Goal: Information Seeking & Learning: Learn about a topic

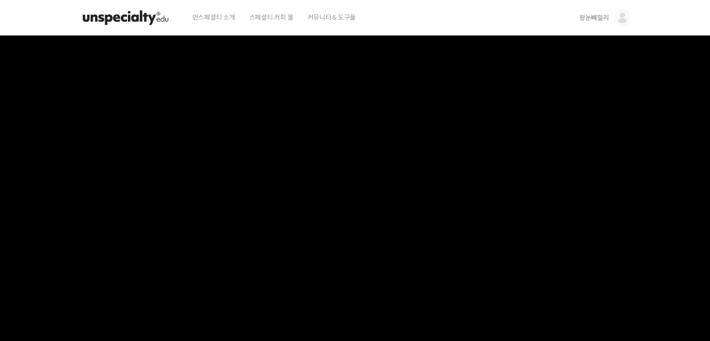
click at [149, 17] on img at bounding box center [126, 18] width 92 height 28
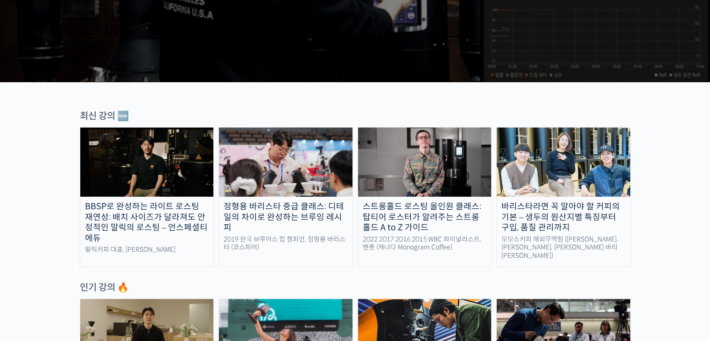
scroll to position [374, 0]
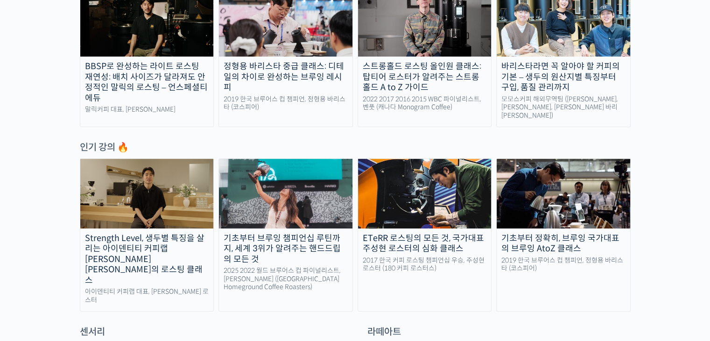
click at [541, 185] on img at bounding box center [564, 193] width 134 height 69
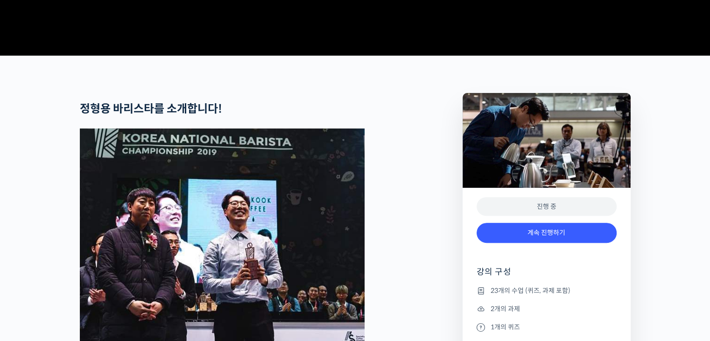
scroll to position [420, 0]
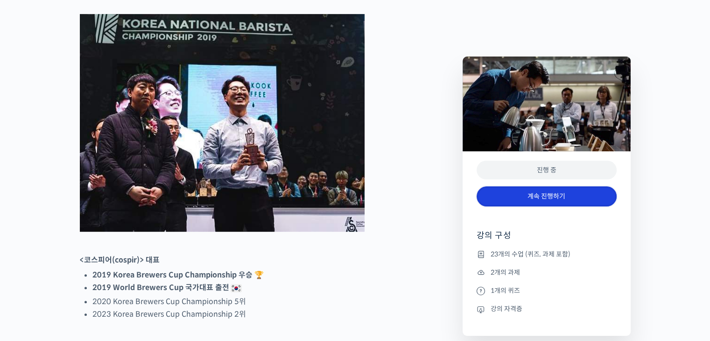
click at [507, 197] on link "계속 진행하기" at bounding box center [547, 196] width 140 height 20
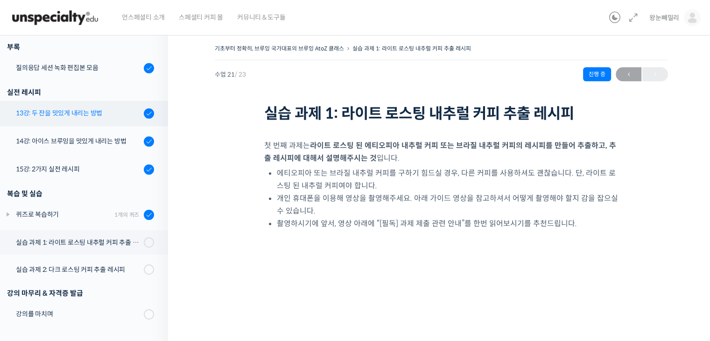
click at [64, 113] on div "13강: 두 잔을 맛있게 내리는 방법" at bounding box center [78, 113] width 125 height 10
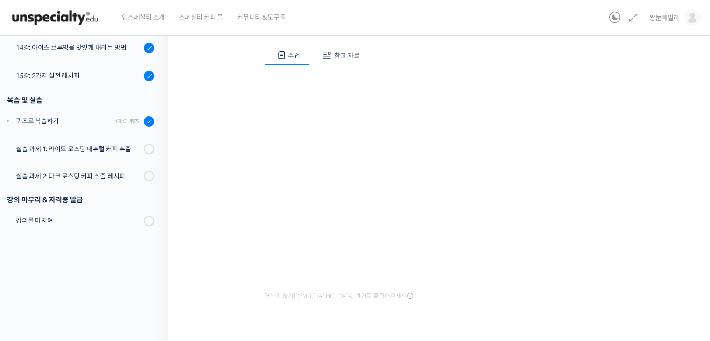
scroll to position [526, 0]
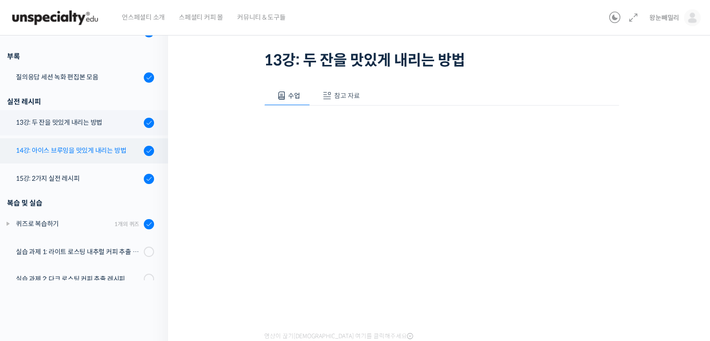
click at [84, 152] on div "14강: 아이스 브루잉을 맛있게 내리는 방법" at bounding box center [78, 150] width 125 height 10
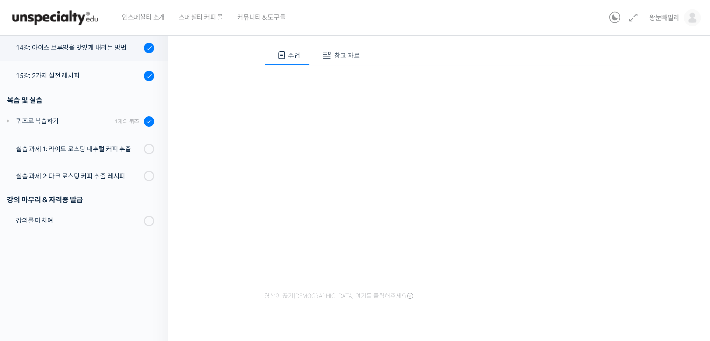
scroll to position [526, 0]
